Goal: Task Accomplishment & Management: Complete application form

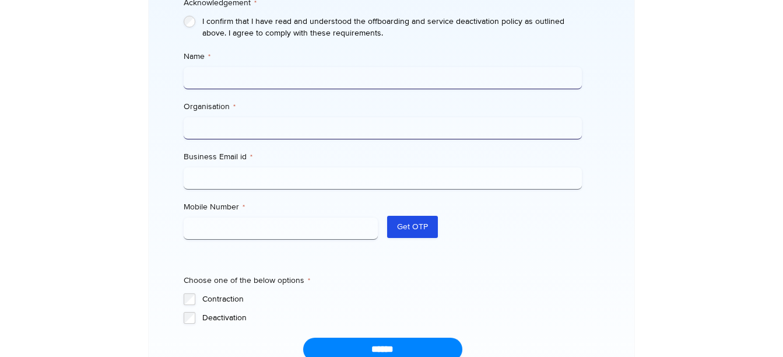
scroll to position [444, 0]
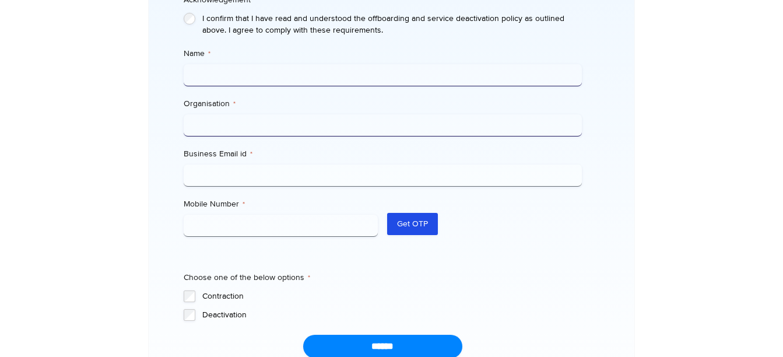
click at [227, 65] on input "Name *" at bounding box center [383, 75] width 398 height 22
type input "**********"
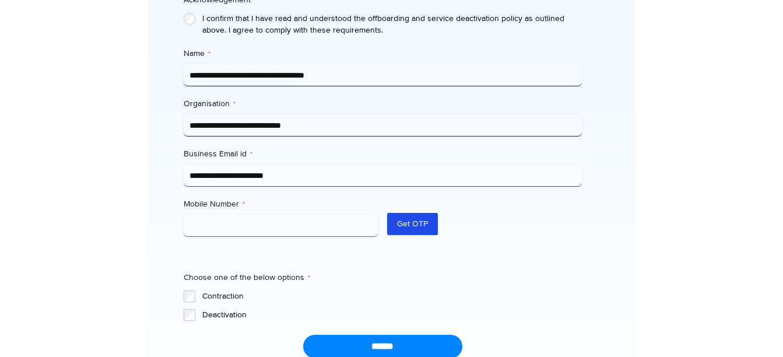
type input "**********"
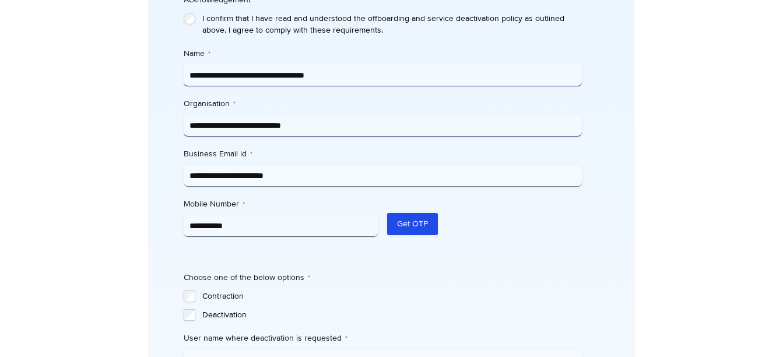
click at [475, 272] on fieldset "Choose one of the below options * Contraction Deactivation" at bounding box center [383, 296] width 398 height 49
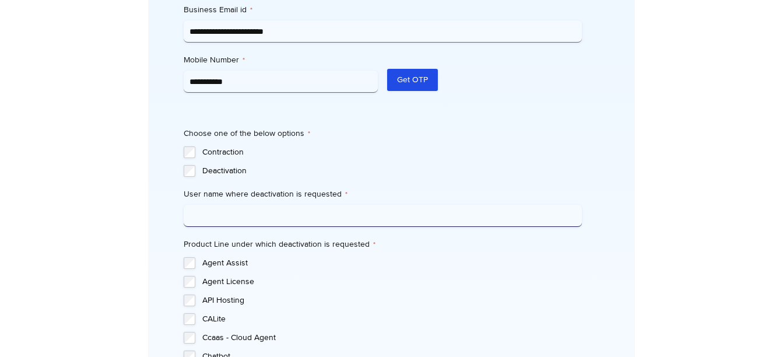
scroll to position [606, 0]
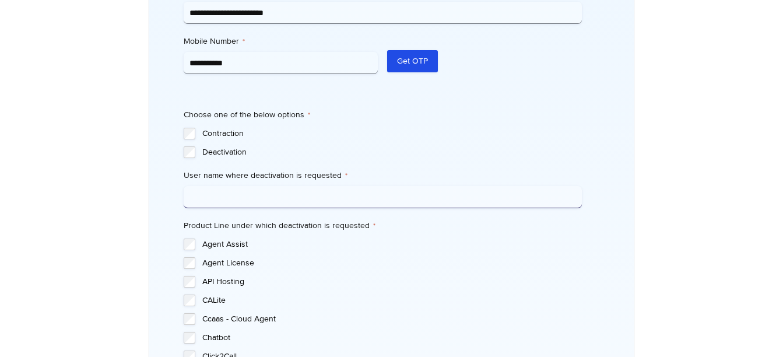
click at [380, 186] on input "User name where deactivation is requested *" at bounding box center [383, 197] width 398 height 22
click at [581, 276] on label "API Hosting" at bounding box center [392, 282] width 380 height 12
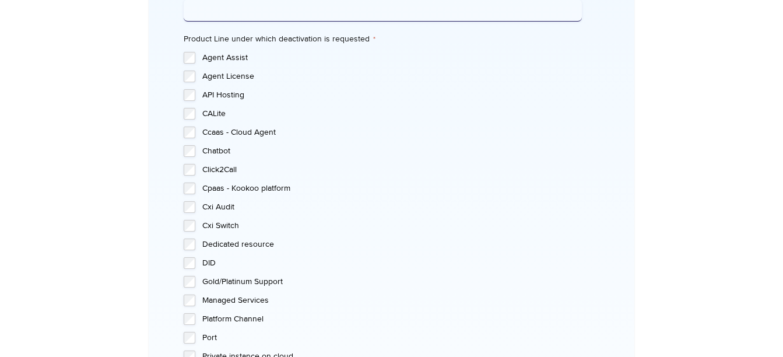
scroll to position [816, 0]
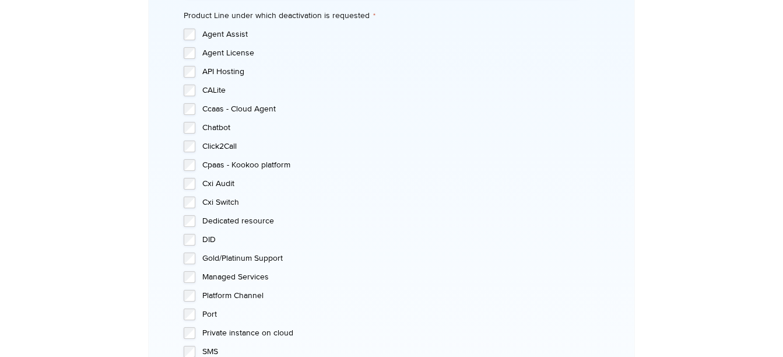
click at [694, 227] on div at bounding box center [694, 0] width 121 height 1508
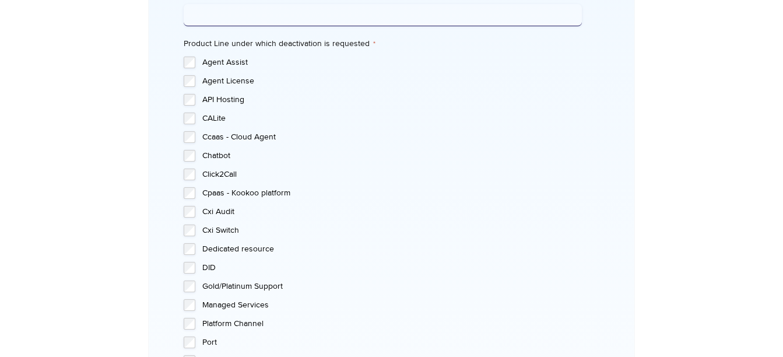
scroll to position [770, 0]
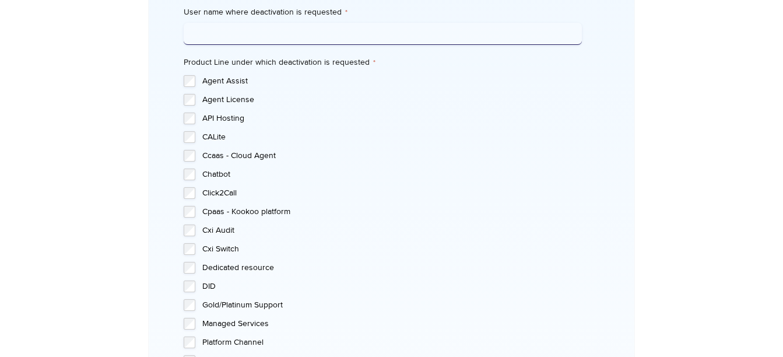
click at [672, 266] on div at bounding box center [694, 47] width 121 height 1508
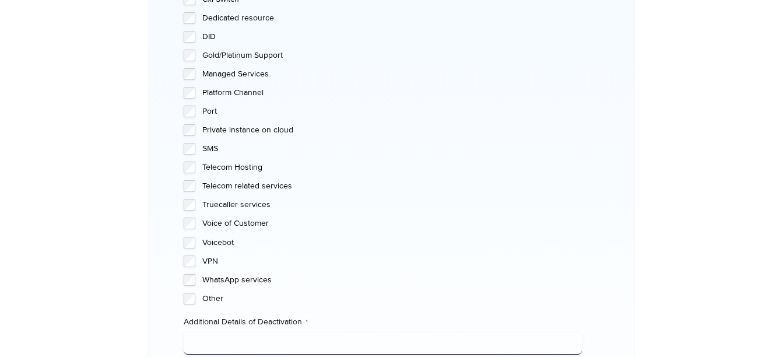
scroll to position [1081, 0]
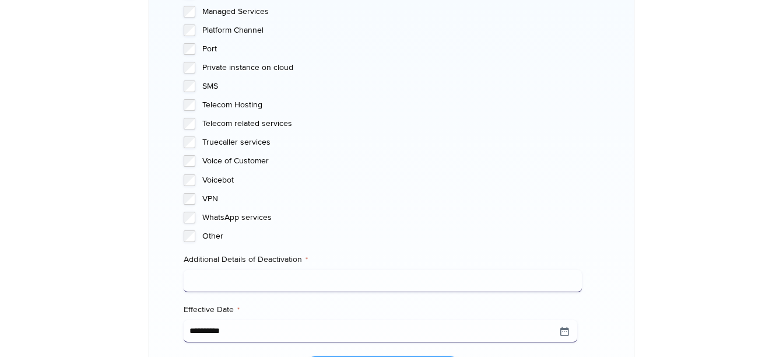
click at [256, 254] on label "Additional Details of Deactivation *" at bounding box center [383, 260] width 398 height 12
click at [256, 270] on input "Additional Details of Deactivation *" at bounding box center [383, 281] width 398 height 22
click at [278, 254] on label "Additional Details of Deactivation *" at bounding box center [383, 260] width 398 height 12
click at [278, 270] on input "Additional Details of Deactivation *" at bounding box center [383, 281] width 398 height 22
